Goal: Information Seeking & Learning: Check status

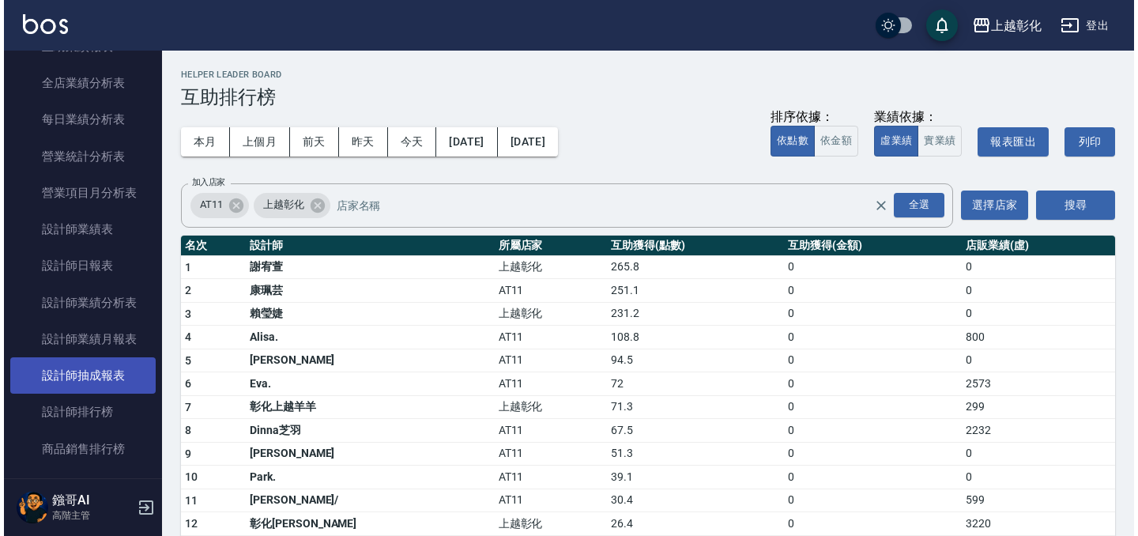
scroll to position [939, 0]
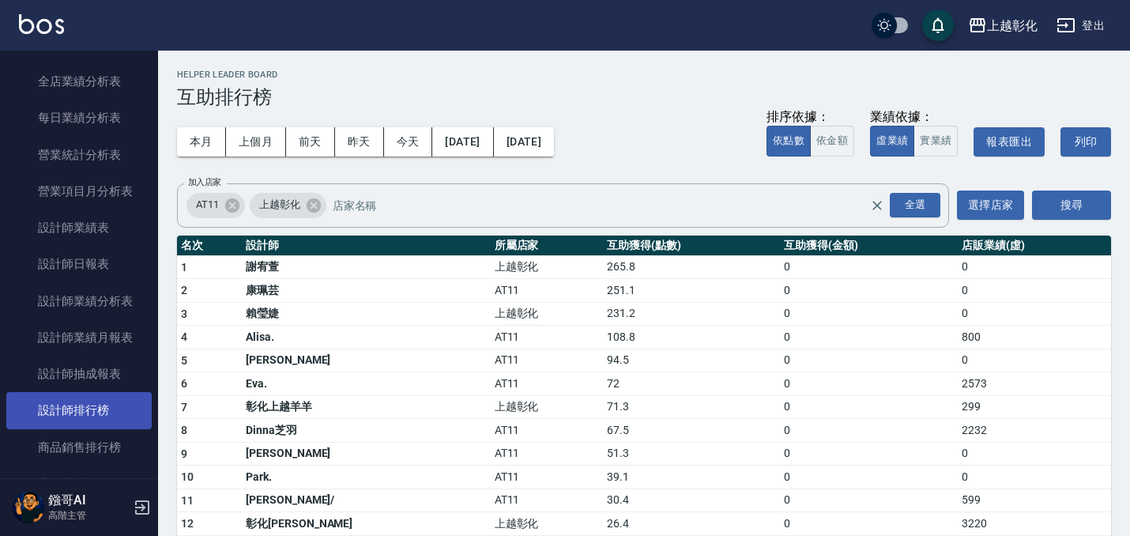
click at [101, 411] on link "設計師排行榜" at bounding box center [78, 410] width 145 height 36
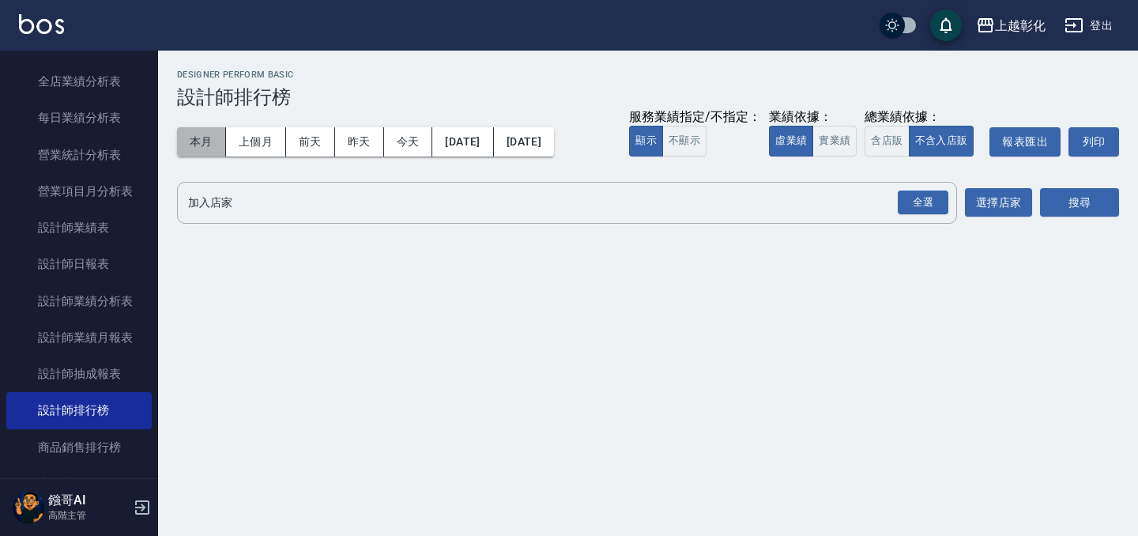
click at [204, 141] on button "本月" at bounding box center [201, 141] width 49 height 29
click at [936, 201] on div "全選" at bounding box center [923, 203] width 51 height 25
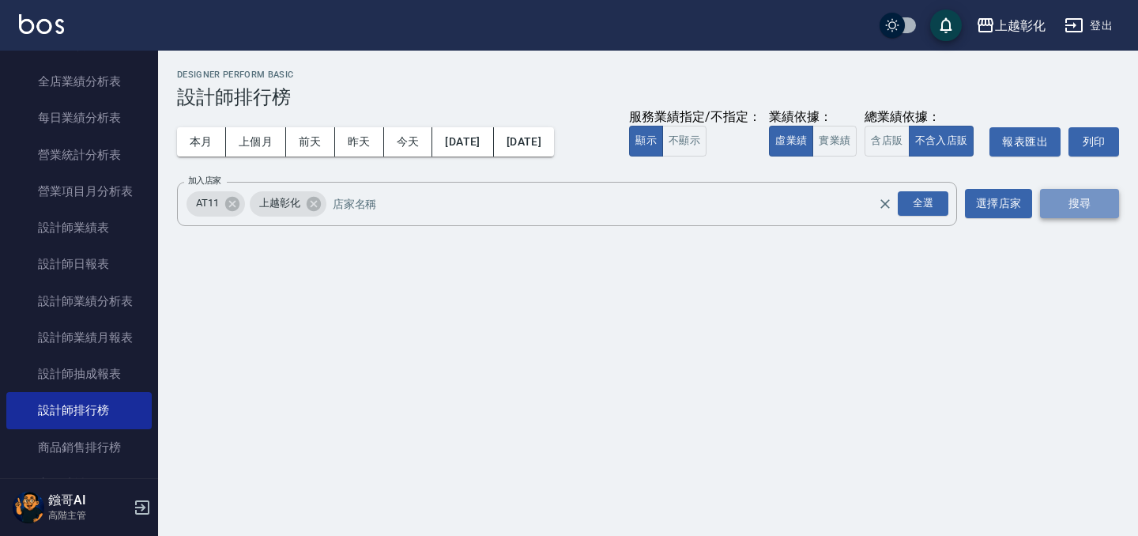
click at [1111, 206] on button "搜尋" at bounding box center [1079, 203] width 79 height 29
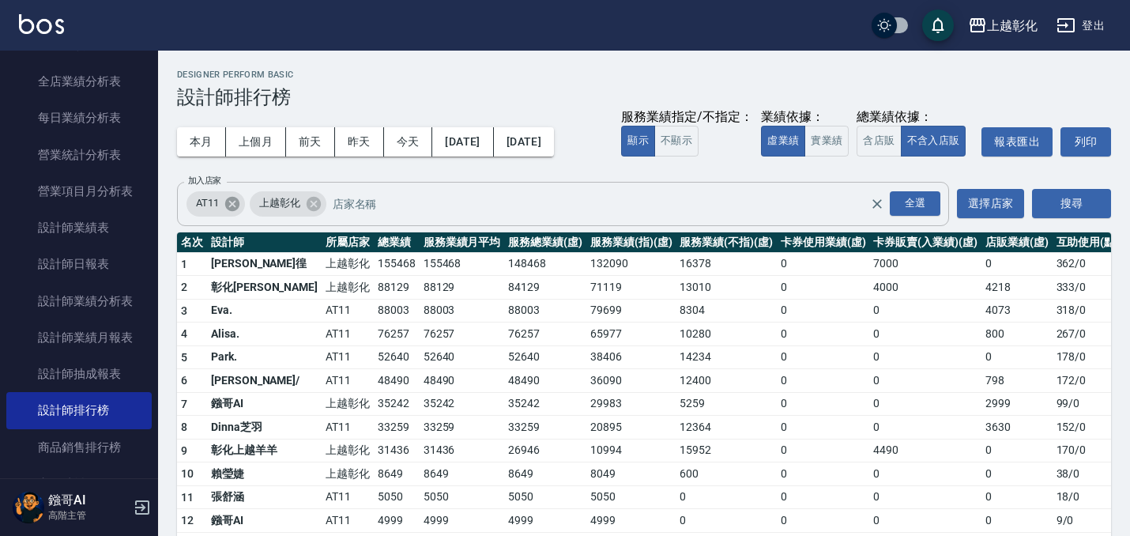
click at [236, 196] on icon at bounding box center [232, 203] width 17 height 17
click at [1083, 217] on button "搜尋" at bounding box center [1071, 203] width 79 height 29
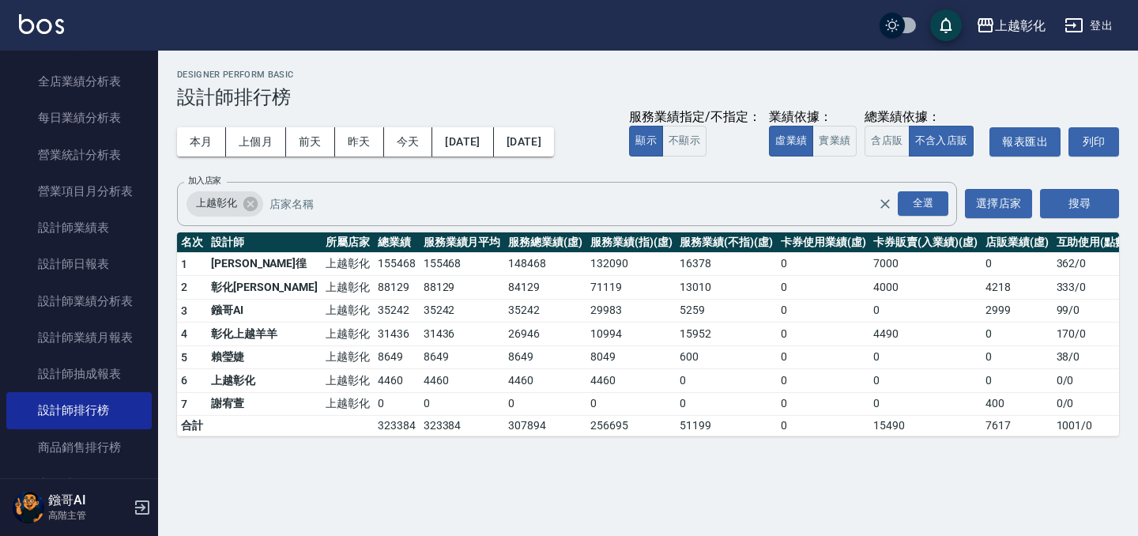
drag, startPoint x: 866, startPoint y: 352, endPoint x: 921, endPoint y: 358, distance: 54.9
click at [921, 358] on td "0" at bounding box center [925, 357] width 111 height 24
click at [76, 281] on link "設計師日報表" at bounding box center [78, 264] width 145 height 36
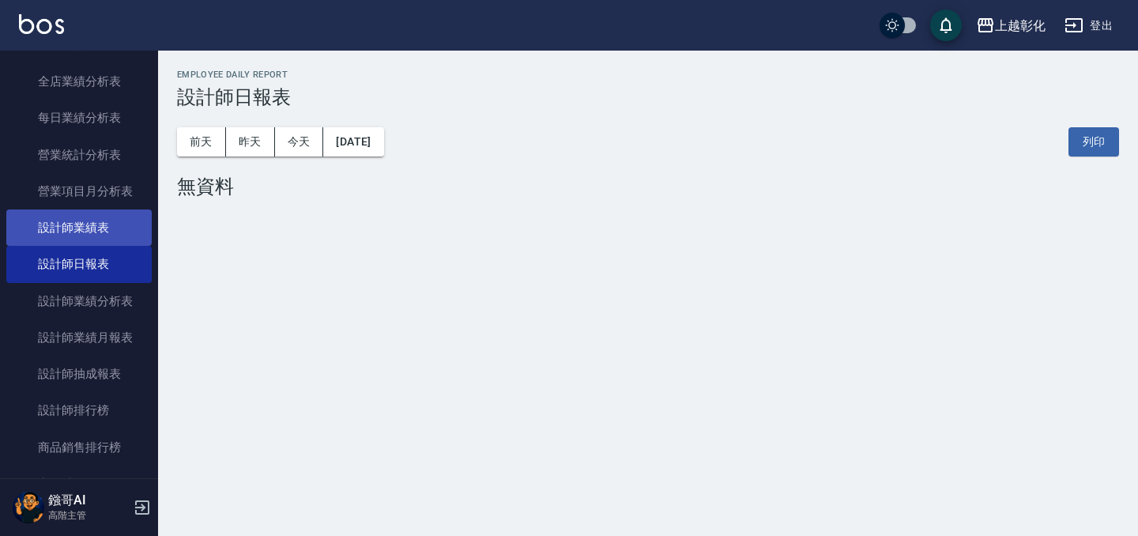
click at [99, 232] on link "設計師業績表" at bounding box center [78, 227] width 145 height 36
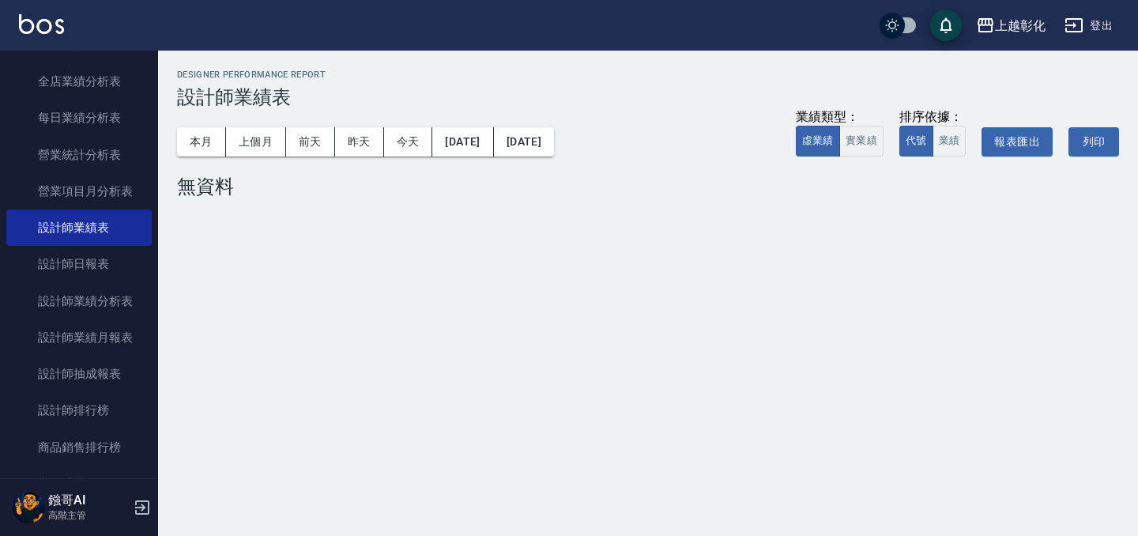
click at [419, 109] on div "本月 上個月 [DATE] [DATE] [DATE] [DATE] [DATE] 業績類型： 虛業績 實業績 排序依據： 代號 業績 報表匯出 列印" at bounding box center [648, 141] width 942 height 67
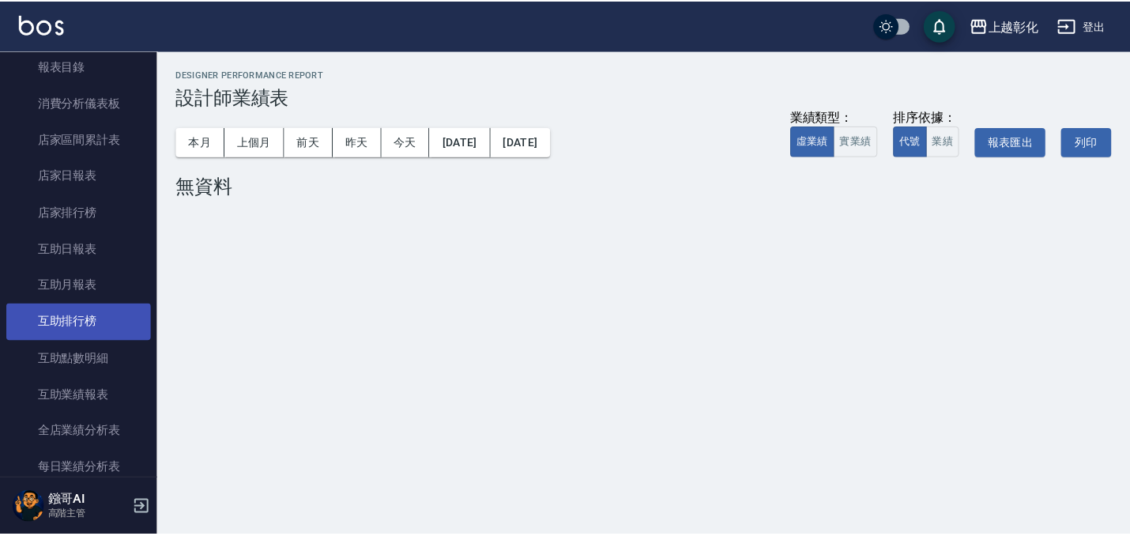
scroll to position [538, 0]
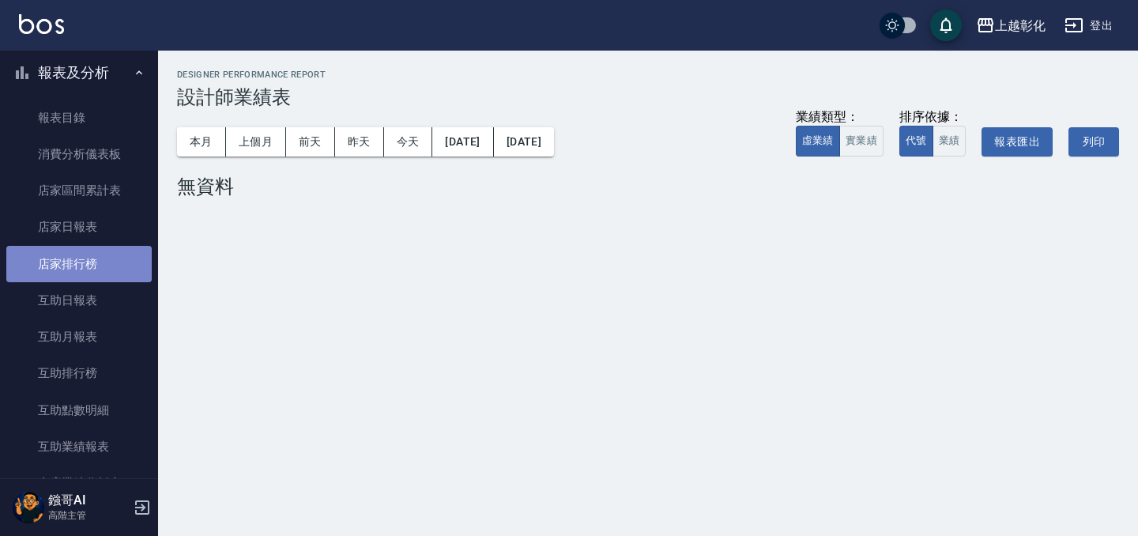
click at [93, 251] on link "店家排行榜" at bounding box center [78, 264] width 145 height 36
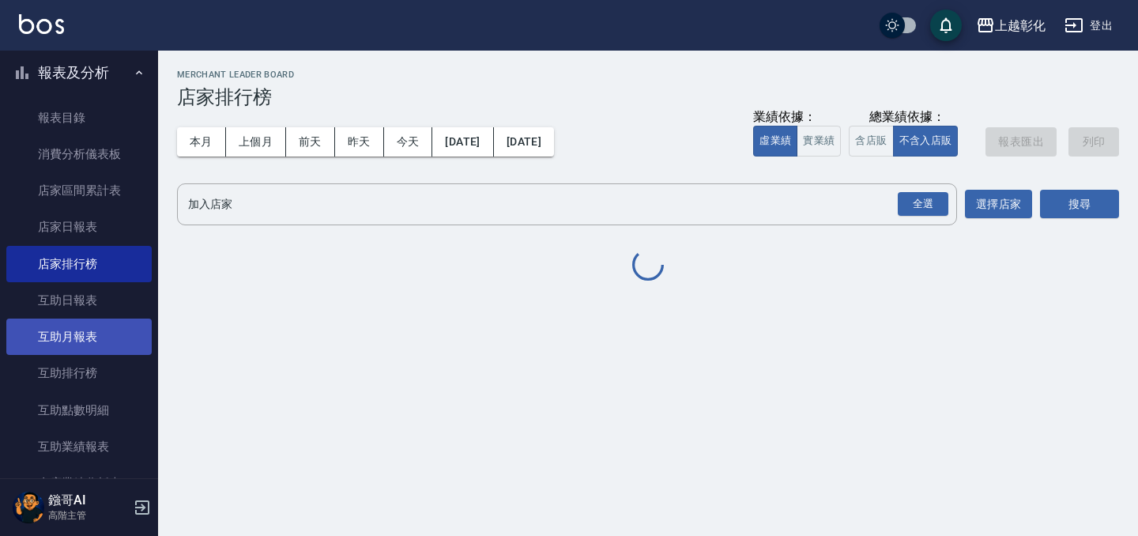
click at [82, 323] on link "互助月報表" at bounding box center [78, 337] width 145 height 36
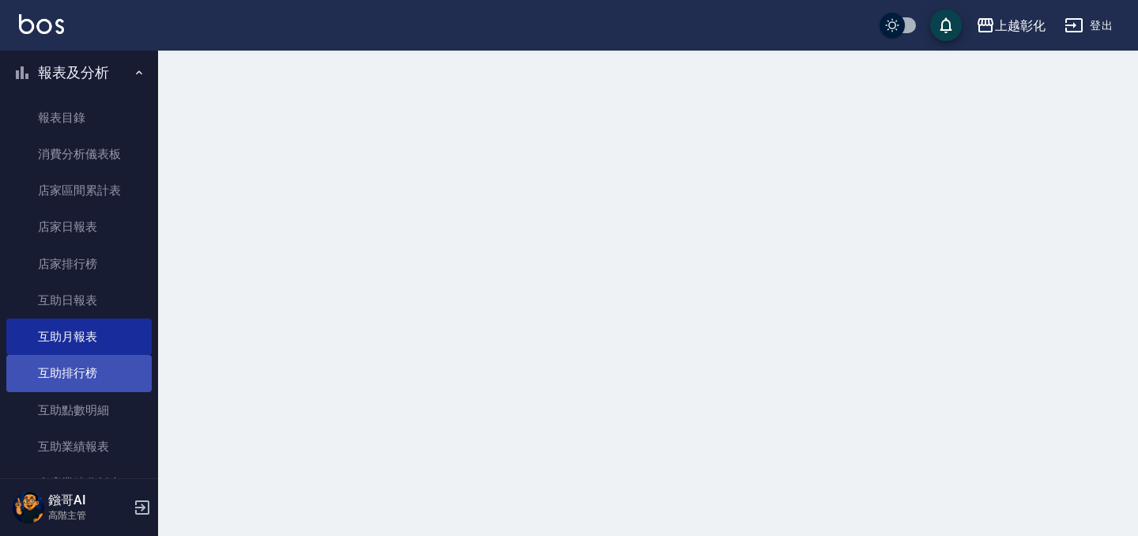
click at [80, 387] on link "互助排行榜" at bounding box center [78, 373] width 145 height 36
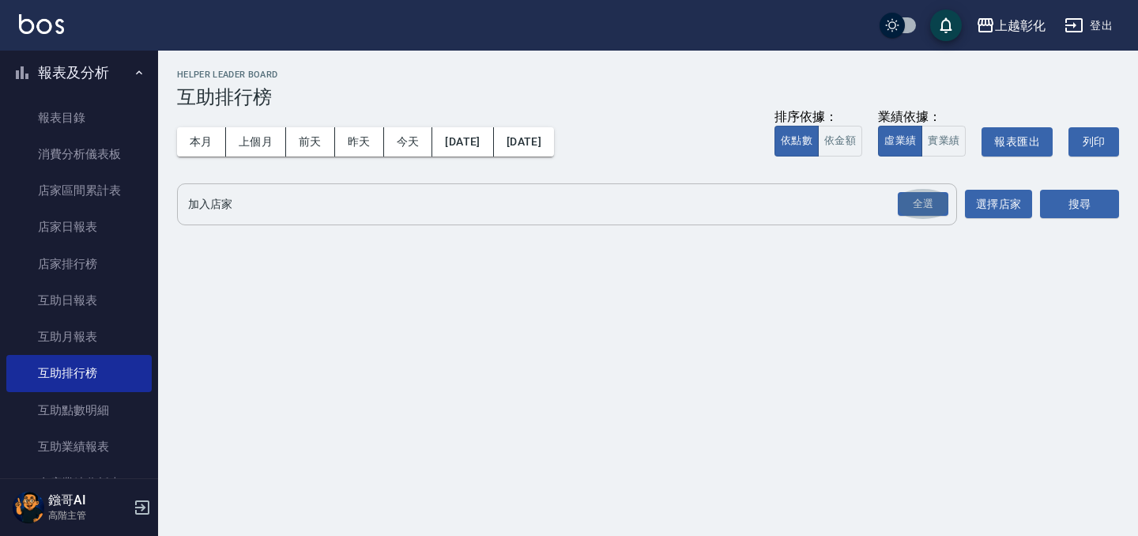
click at [926, 216] on button "全選" at bounding box center [923, 204] width 57 height 31
click at [1108, 202] on button "搜尋" at bounding box center [1079, 204] width 79 height 29
click at [923, 198] on div "全選" at bounding box center [923, 204] width 51 height 25
click at [1120, 221] on div "上越彰化 [DATE] - [DATE] 互助排行榜 列印時間： [DATE][PHONE_NUMBER]:57 Helper Leader Board 互助…" at bounding box center [648, 153] width 980 height 204
click at [1115, 216] on button "搜尋" at bounding box center [1079, 205] width 79 height 29
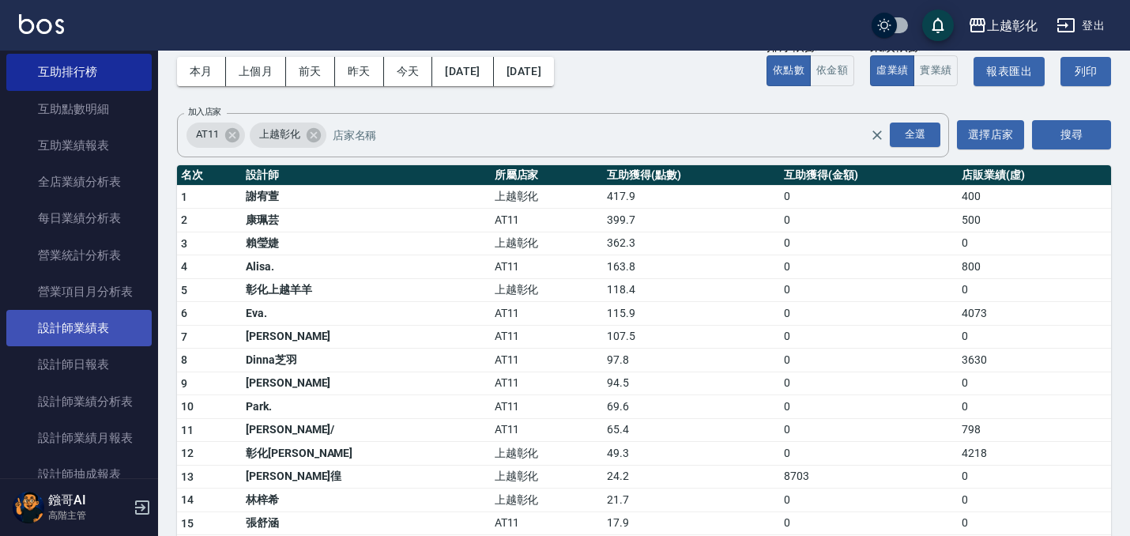
scroll to position [845, 0]
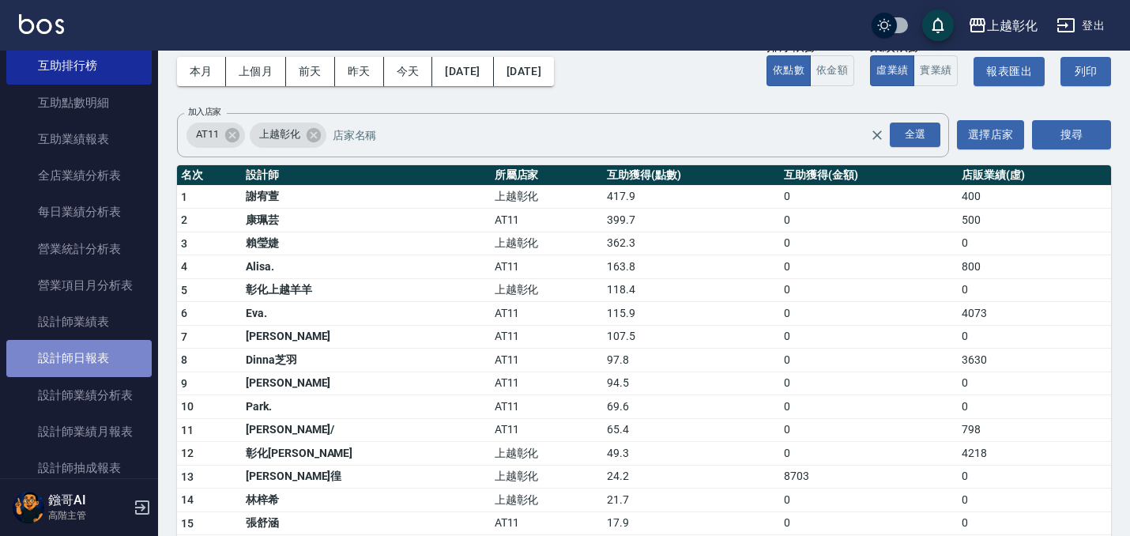
click at [95, 360] on link "設計師日報表" at bounding box center [78, 358] width 145 height 36
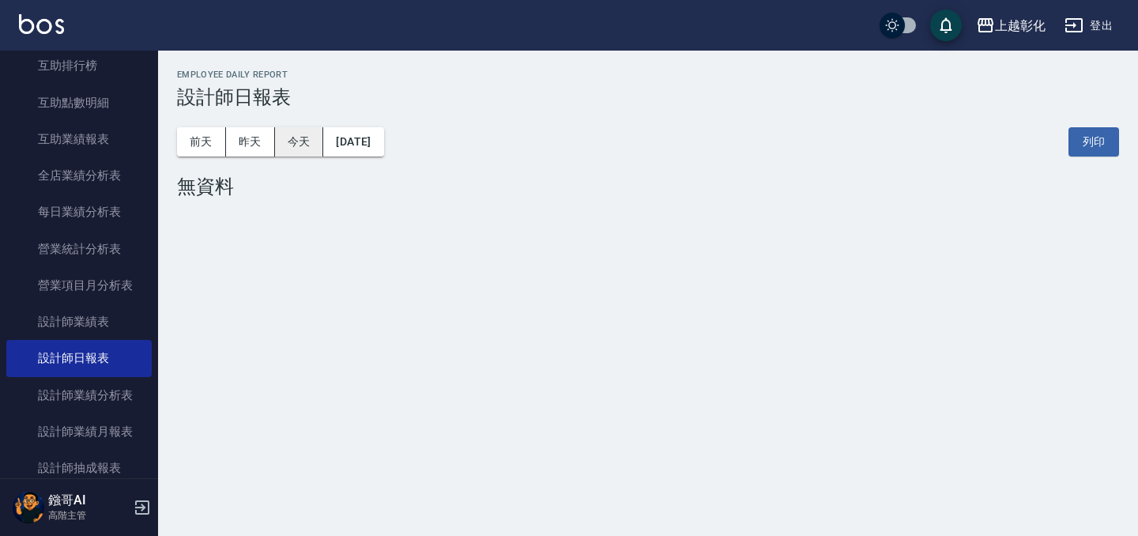
click at [305, 140] on button "今天" at bounding box center [299, 141] width 49 height 29
click at [253, 149] on button "昨天" at bounding box center [250, 141] width 49 height 29
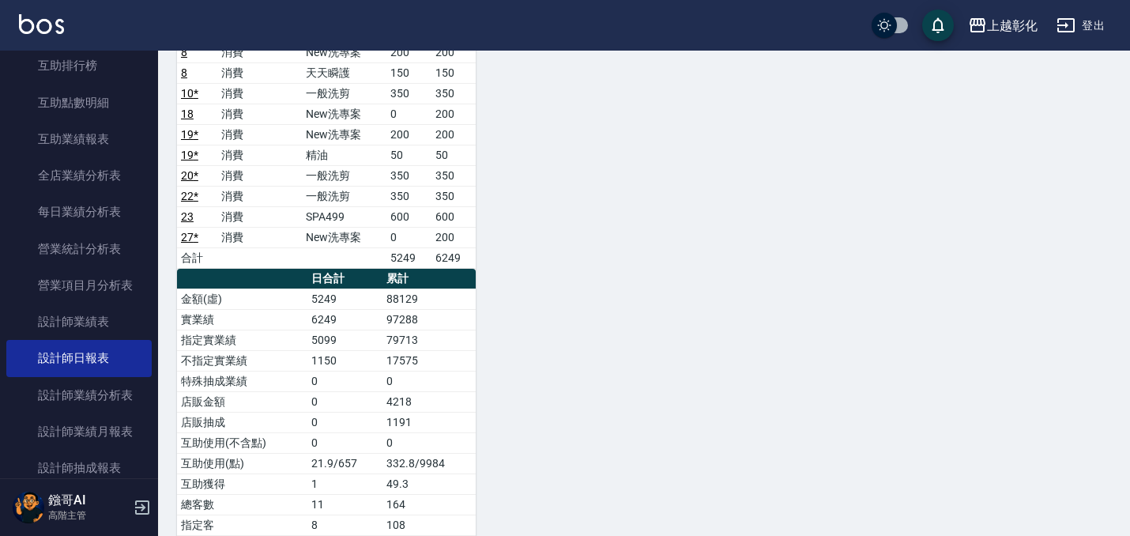
scroll to position [1134, 0]
